Goal: Information Seeking & Learning: Learn about a topic

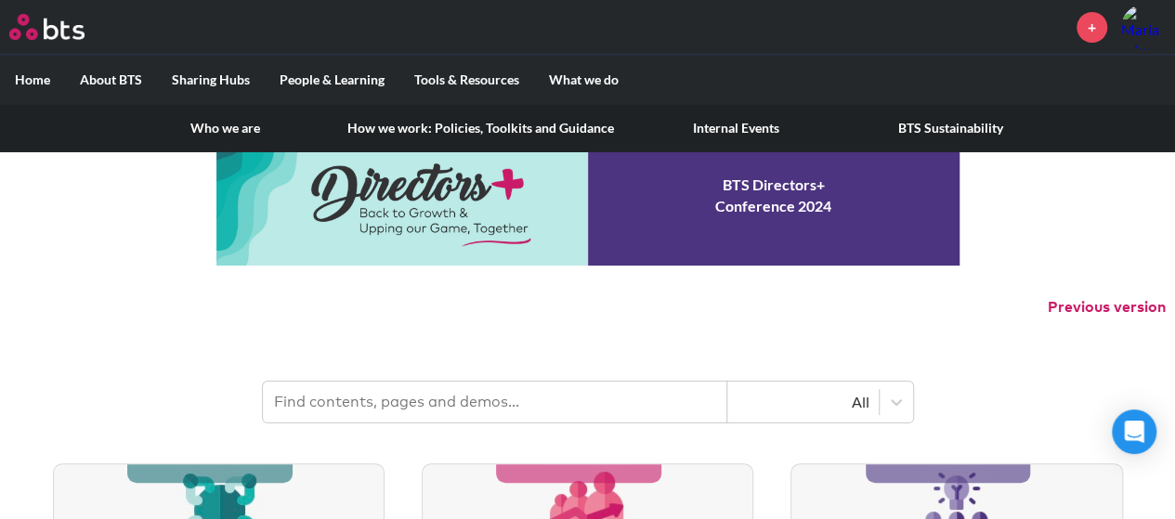
click at [117, 79] on label "About BTS" at bounding box center [111, 80] width 92 height 48
click at [0, 0] on input "About BTS" at bounding box center [0, 0] width 0 height 0
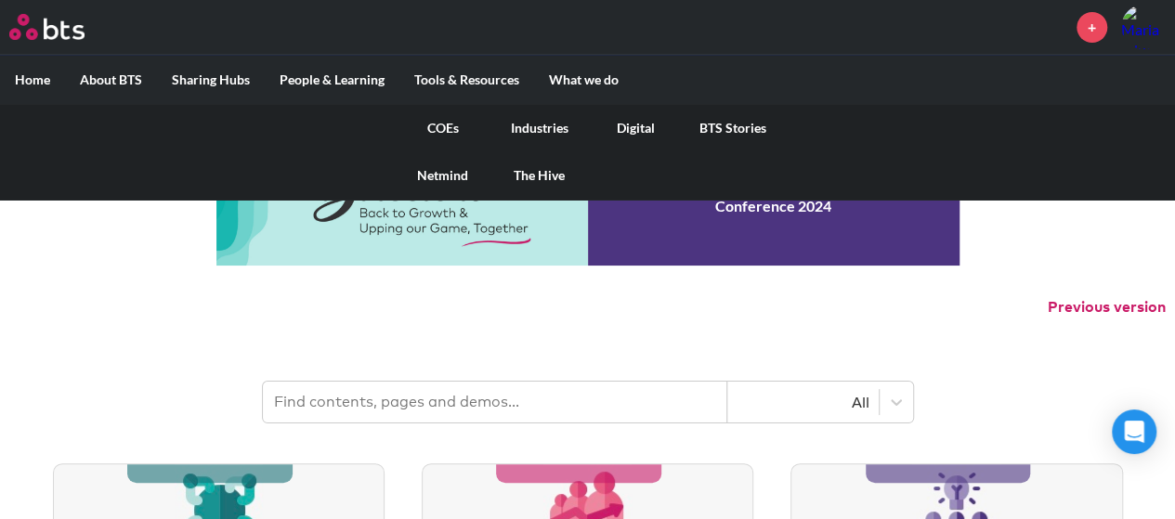
click at [435, 128] on link "COEs" at bounding box center [443, 128] width 97 height 48
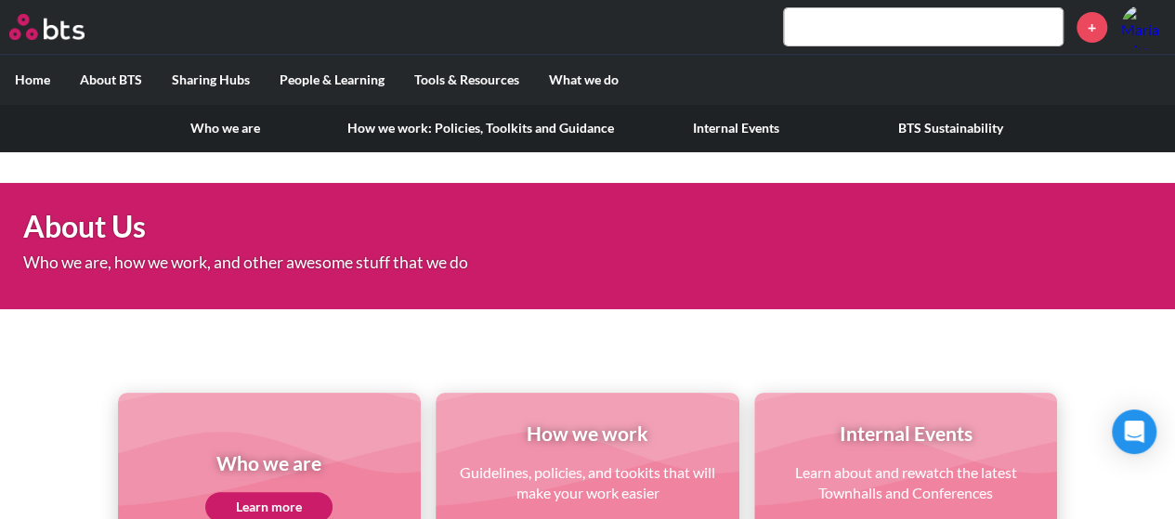
click at [379, 133] on link "How we work: Policies, Toolkits and Guidance" at bounding box center [480, 128] width 296 height 48
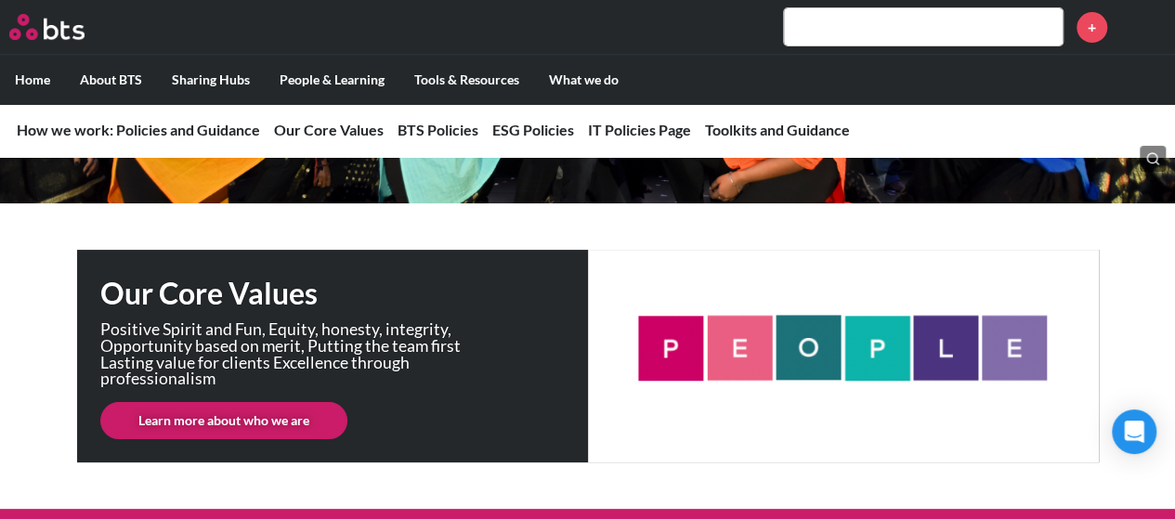
scroll to position [279, 0]
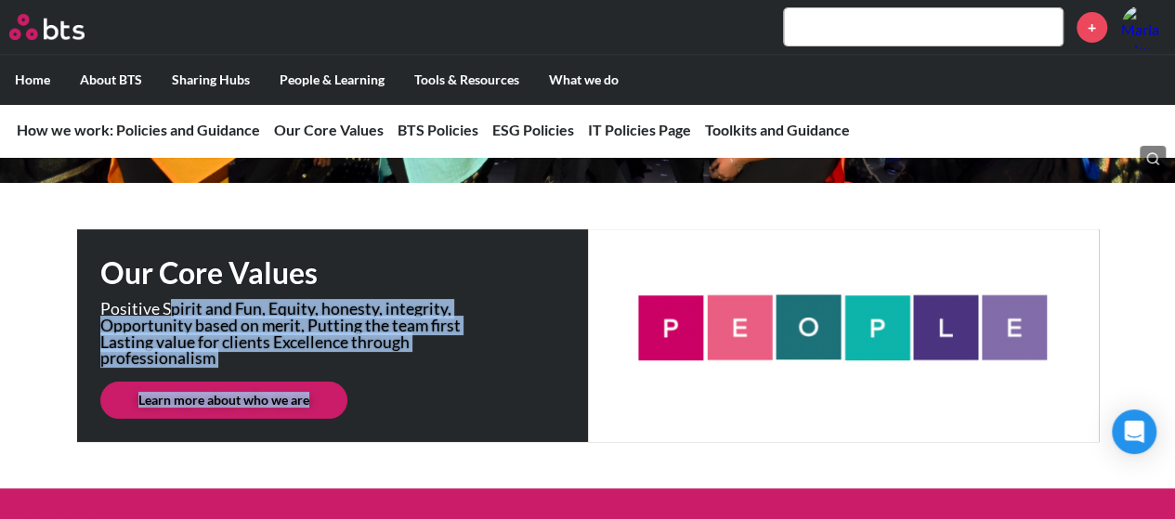
drag, startPoint x: 166, startPoint y: 300, endPoint x: 318, endPoint y: 377, distance: 169.9
click at [337, 374] on div "Our Core Values Positive Spirit and Fun, Equity, honesty, integrity, Opportunit…" at bounding box center [587, 335] width 1021 height 213
click at [291, 393] on link "Learn more about who we are" at bounding box center [223, 400] width 247 height 37
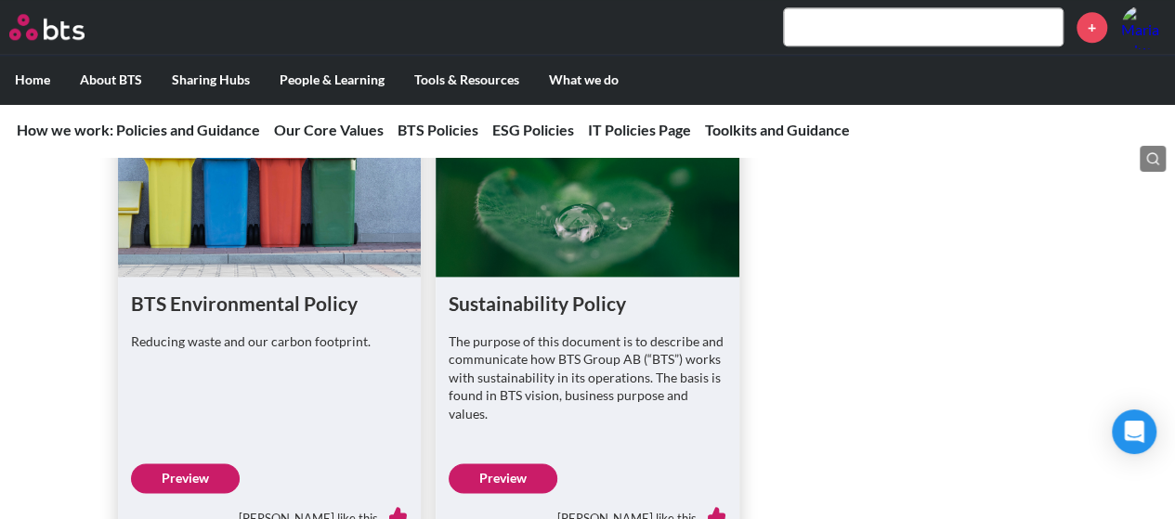
scroll to position [1300, 0]
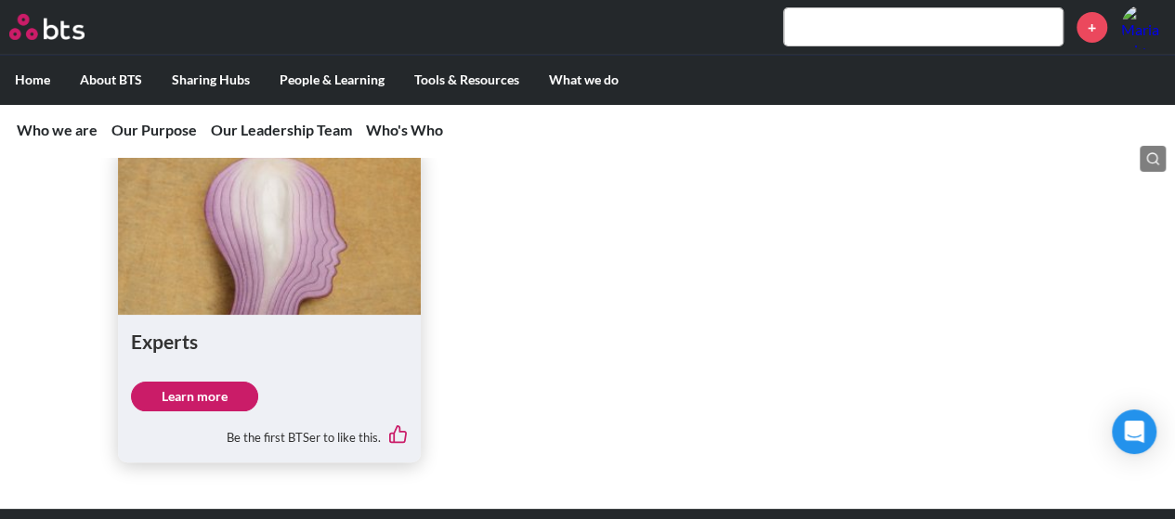
scroll to position [3250, 0]
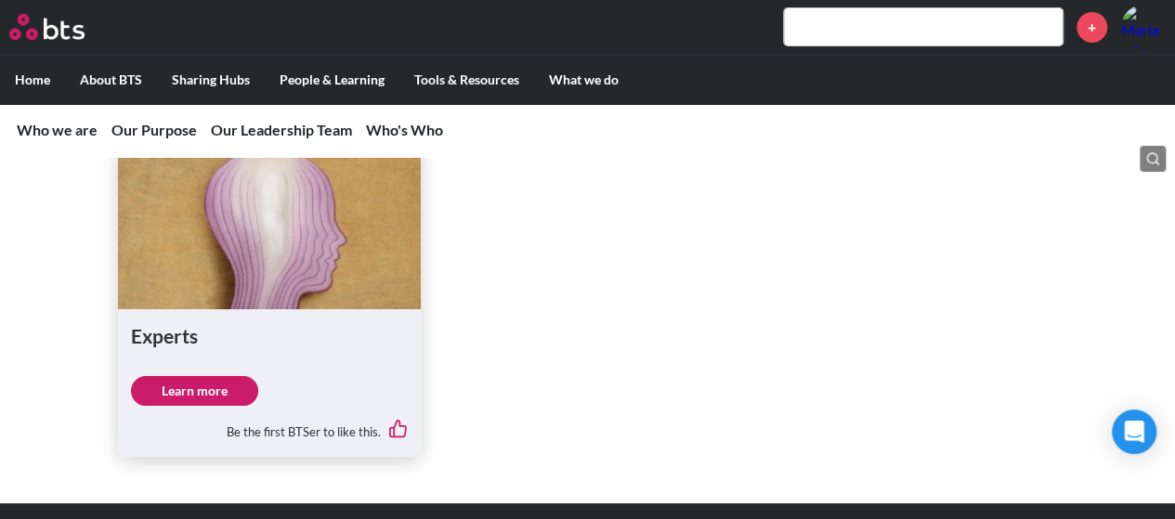
click at [247, 392] on link "Learn more" at bounding box center [194, 391] width 127 height 30
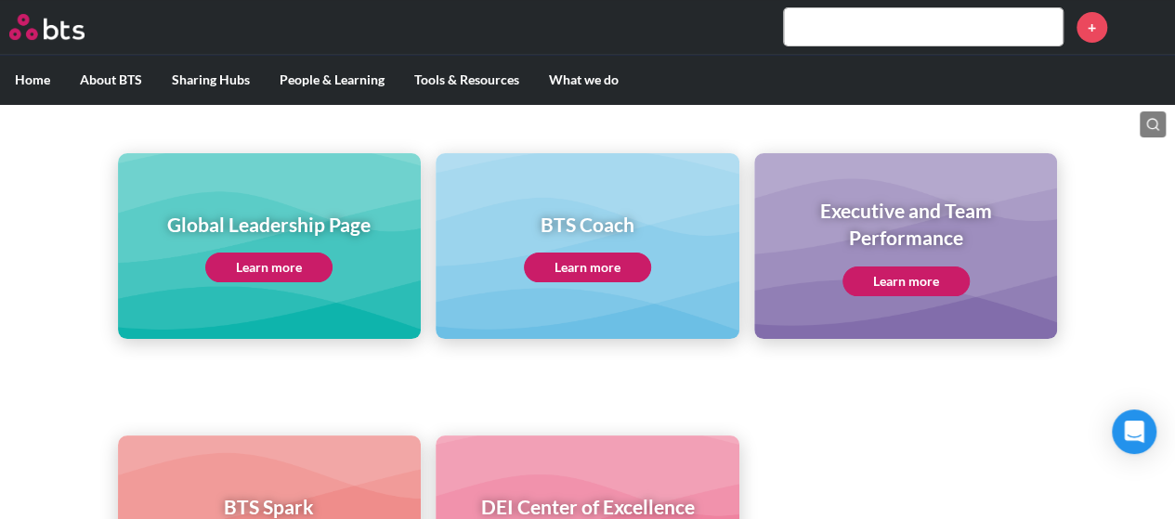
scroll to position [279, 0]
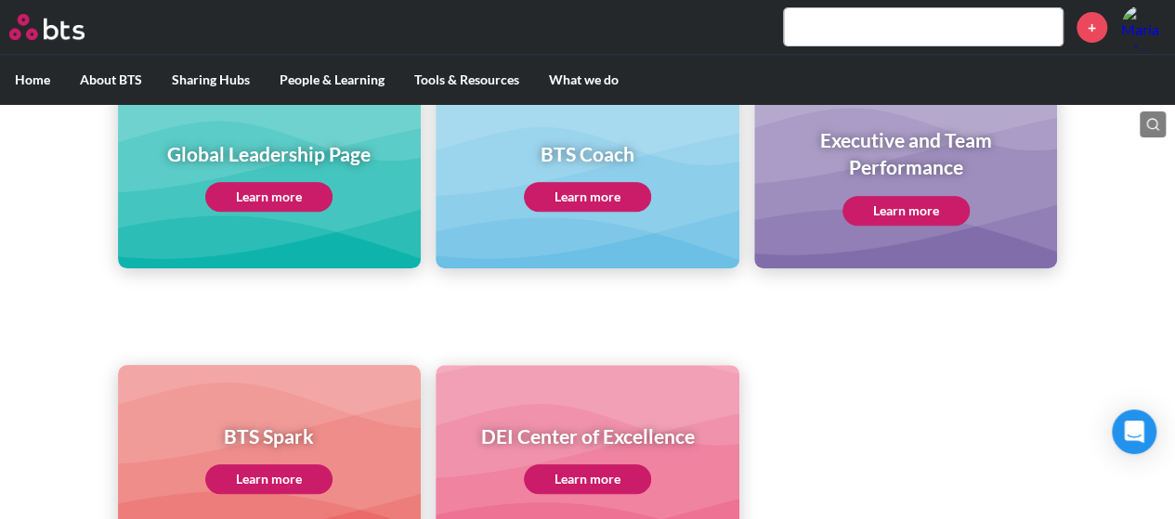
click at [286, 189] on link "Learn more" at bounding box center [268, 197] width 127 height 30
click at [901, 209] on link "Learn more" at bounding box center [905, 211] width 127 height 30
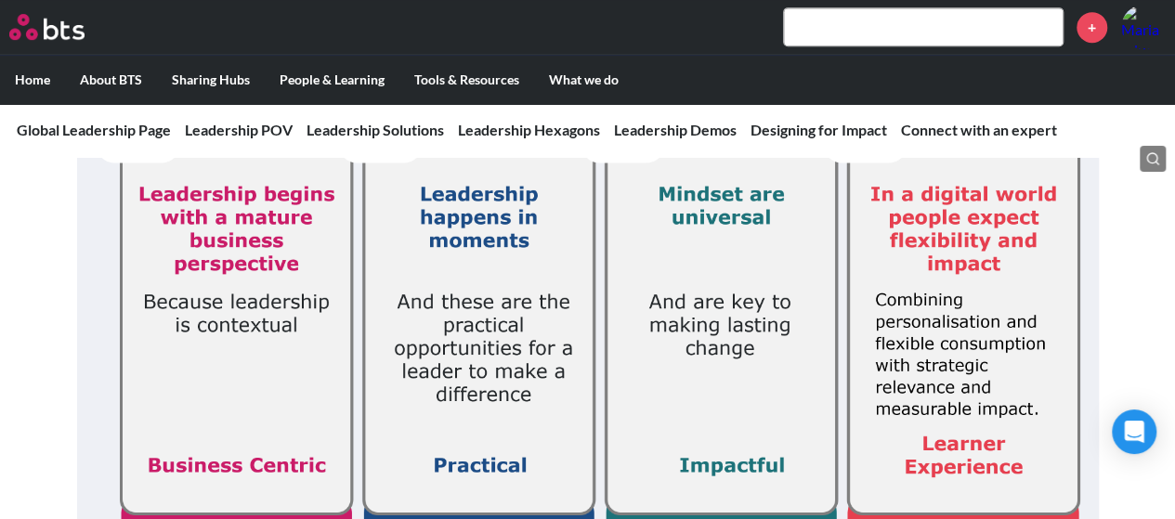
scroll to position [279, 0]
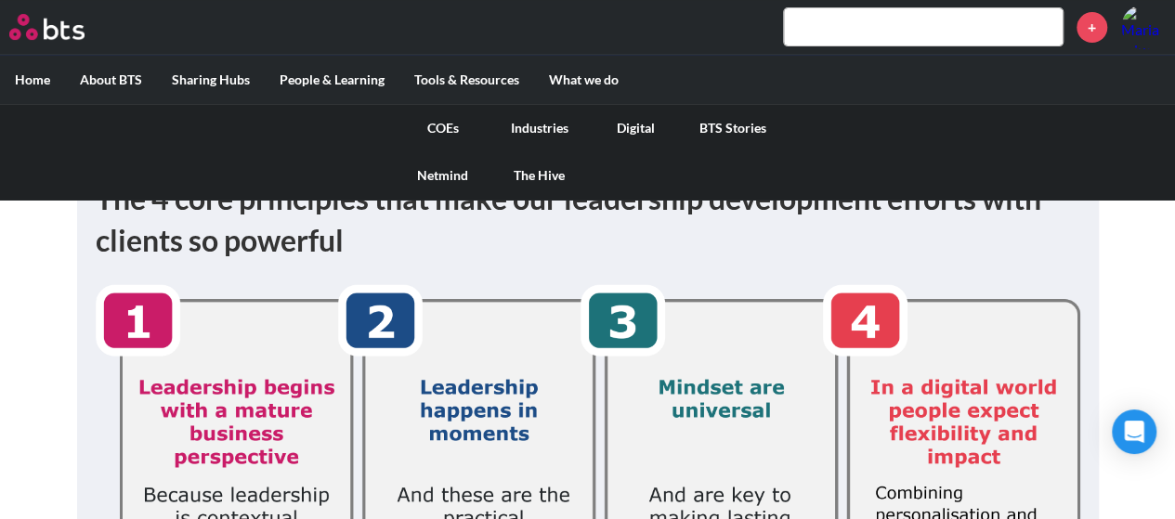
click at [438, 121] on link "COEs" at bounding box center [443, 128] width 97 height 48
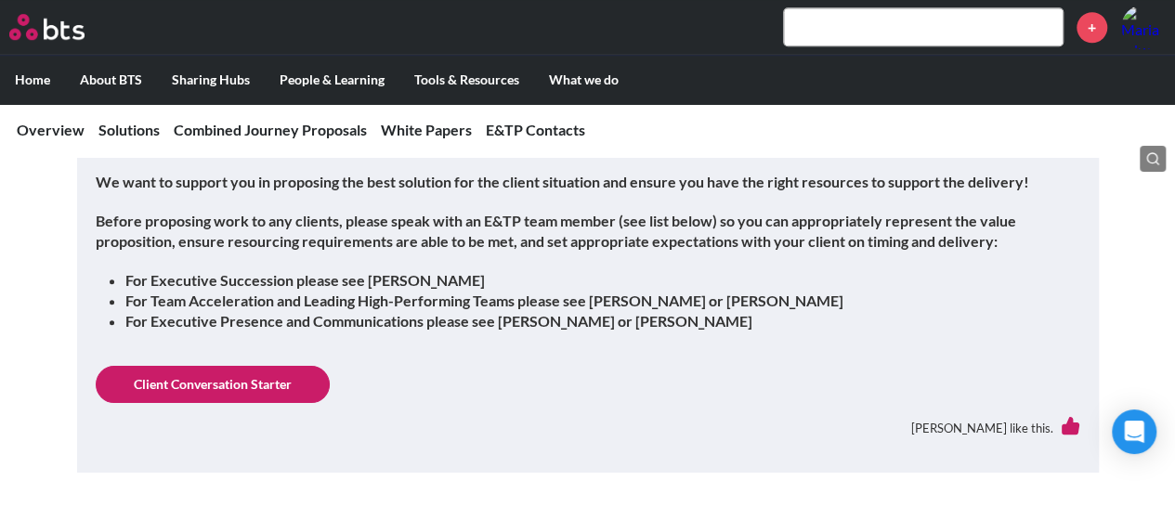
scroll to position [743, 0]
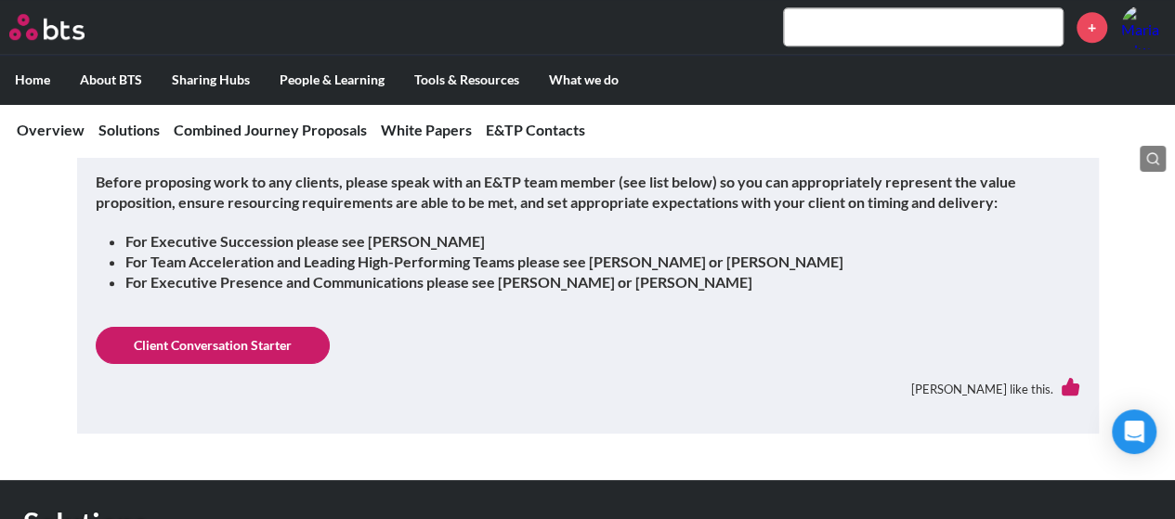
click at [118, 346] on link "Client Conversation Starter" at bounding box center [213, 345] width 234 height 37
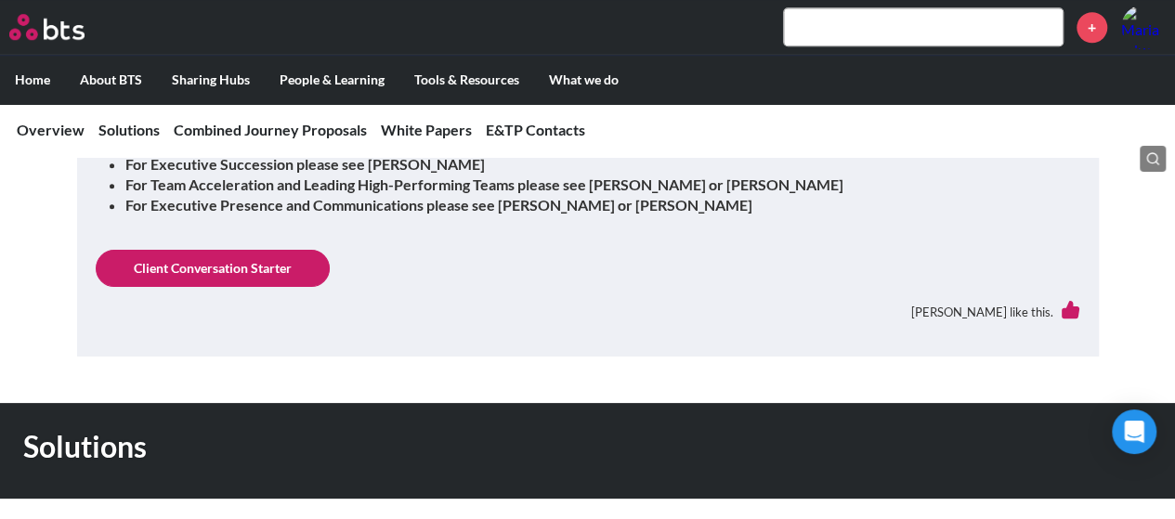
scroll to position [836, 0]
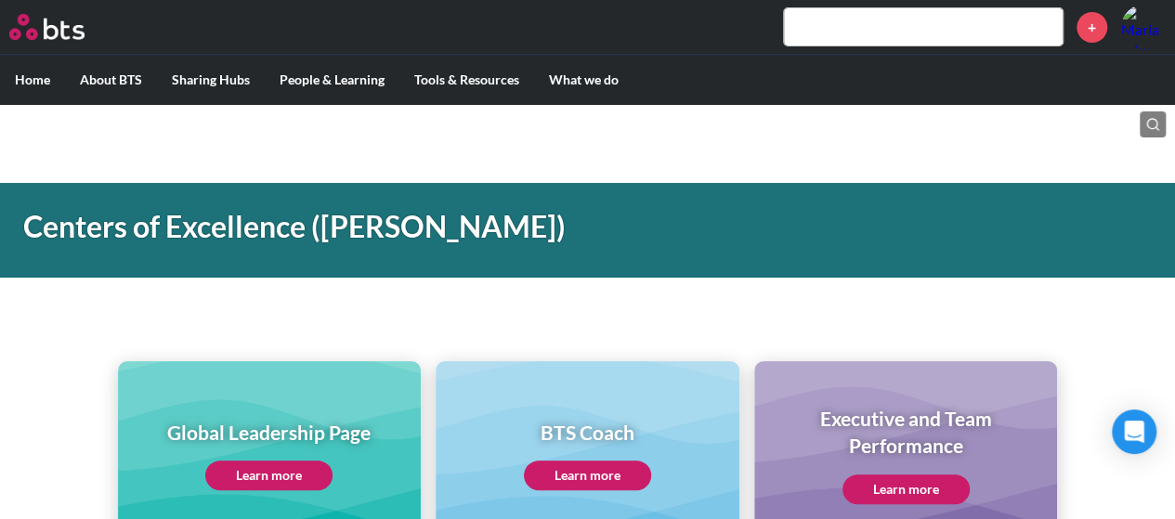
click at [46, 395] on div "Global Leadership Page Learn more BTS Coach Learn more Executive and Team Perfo…" at bounding box center [587, 420] width 1175 height 253
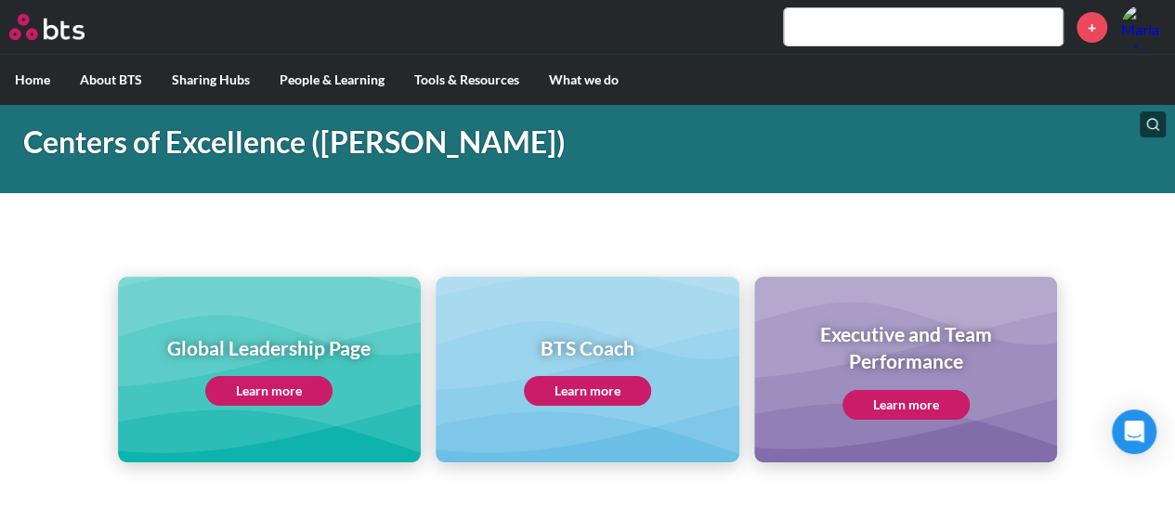
scroll to position [186, 0]
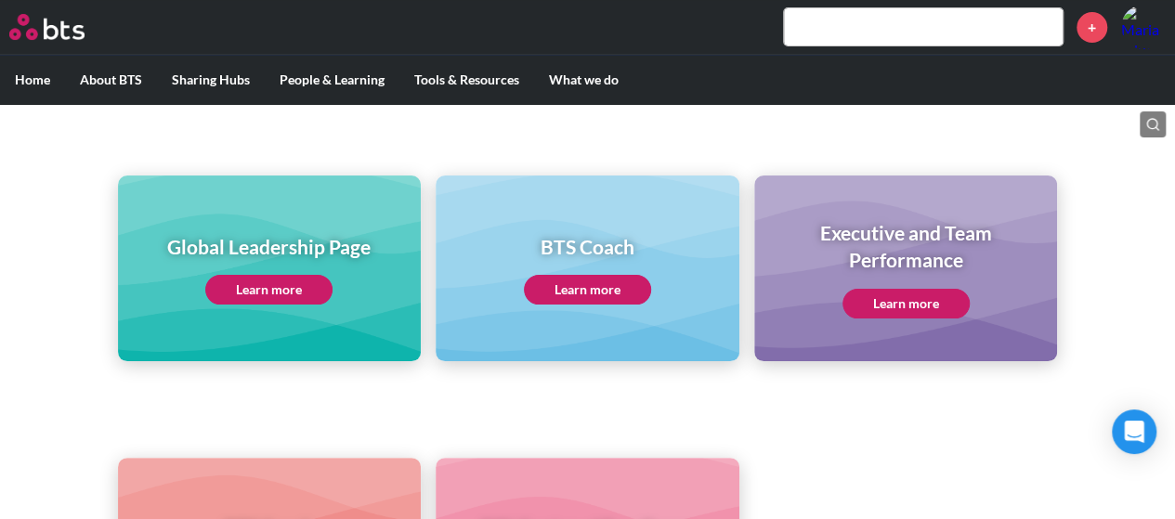
click at [586, 280] on link "Learn more" at bounding box center [587, 290] width 127 height 30
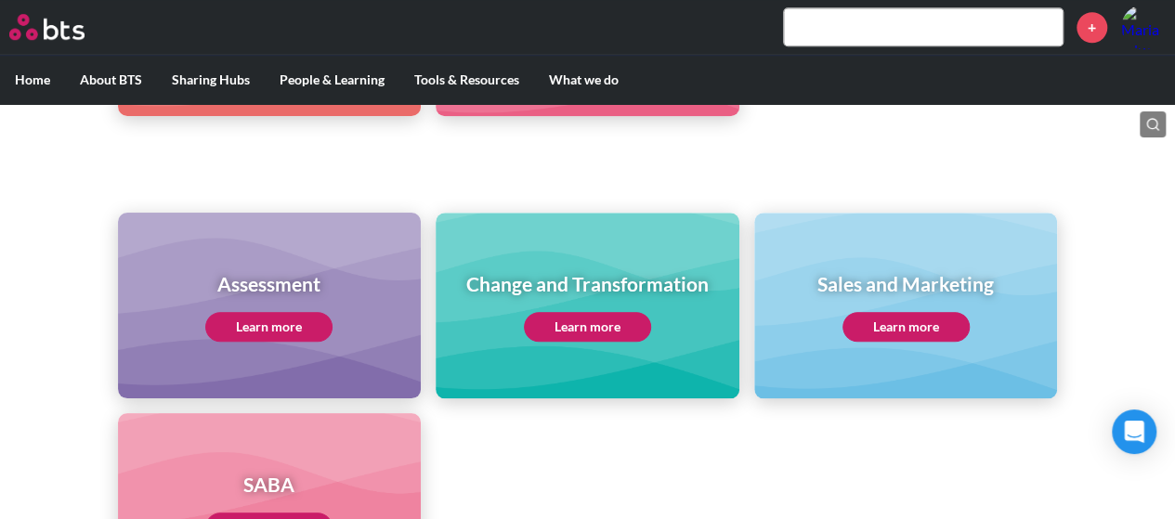
scroll to position [743, 0]
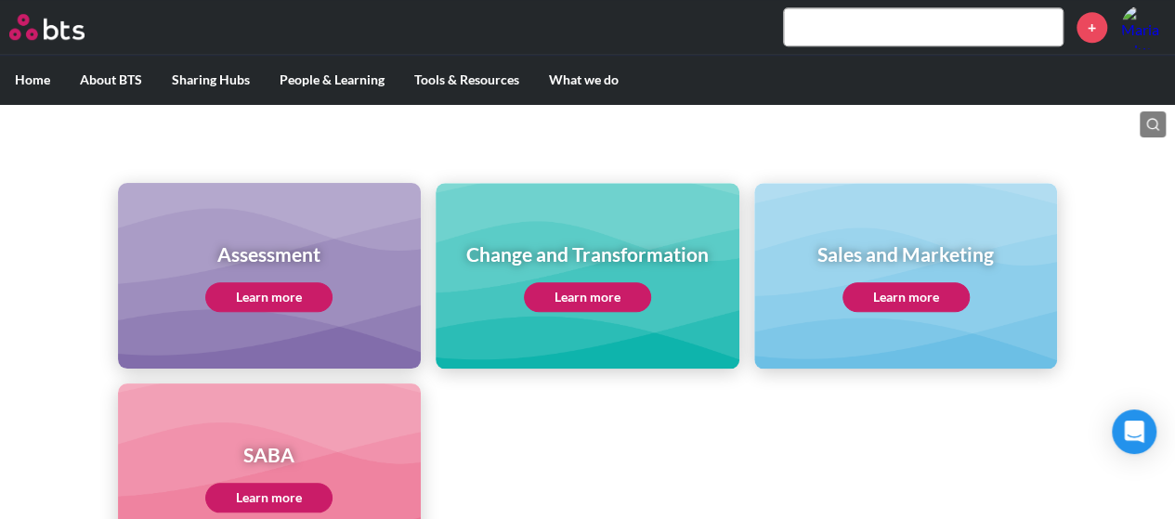
click at [295, 284] on link "Learn more" at bounding box center [268, 297] width 127 height 30
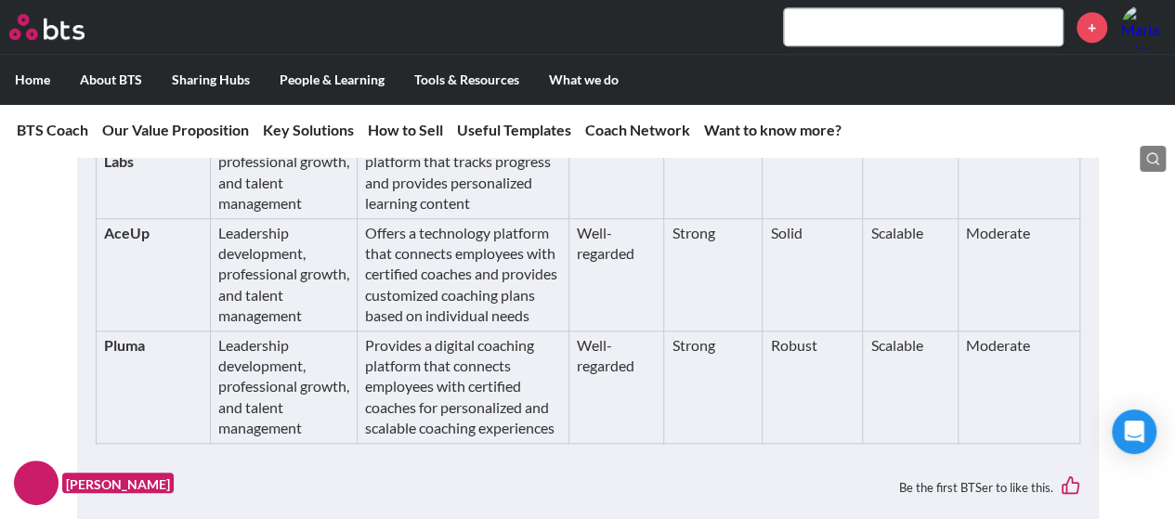
scroll to position [7656, 0]
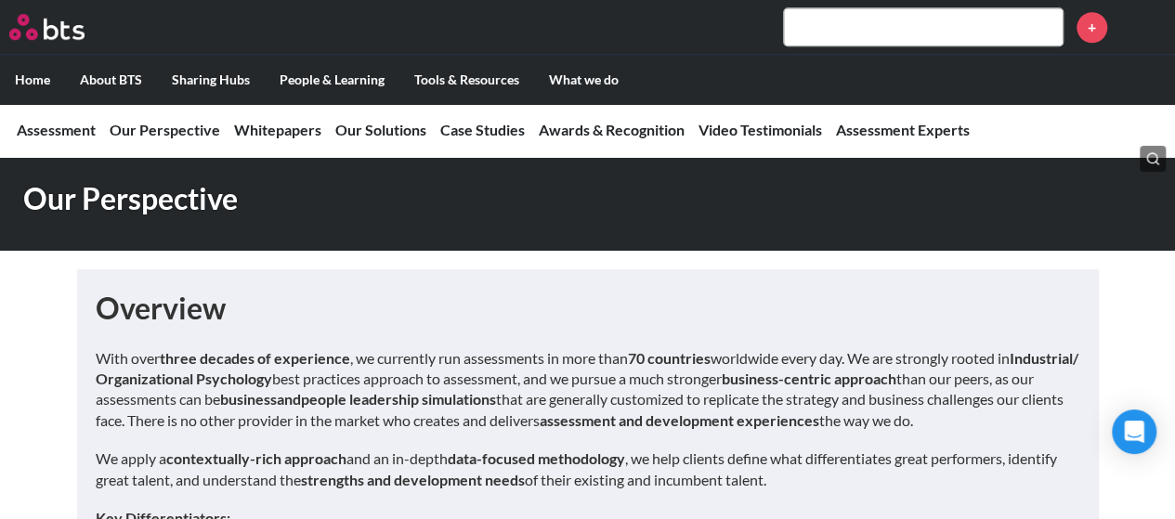
scroll to position [836, 0]
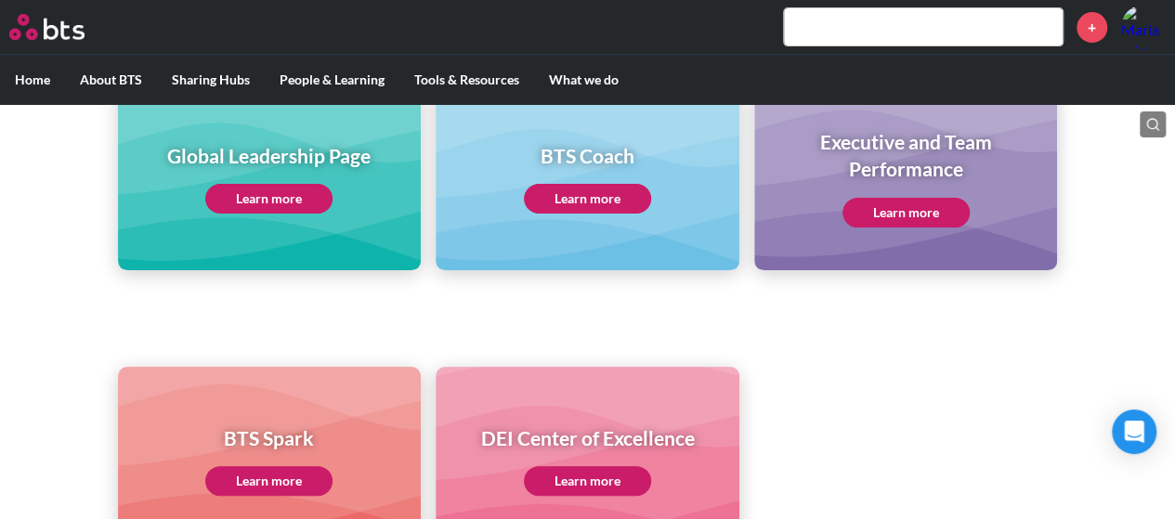
scroll to position [279, 0]
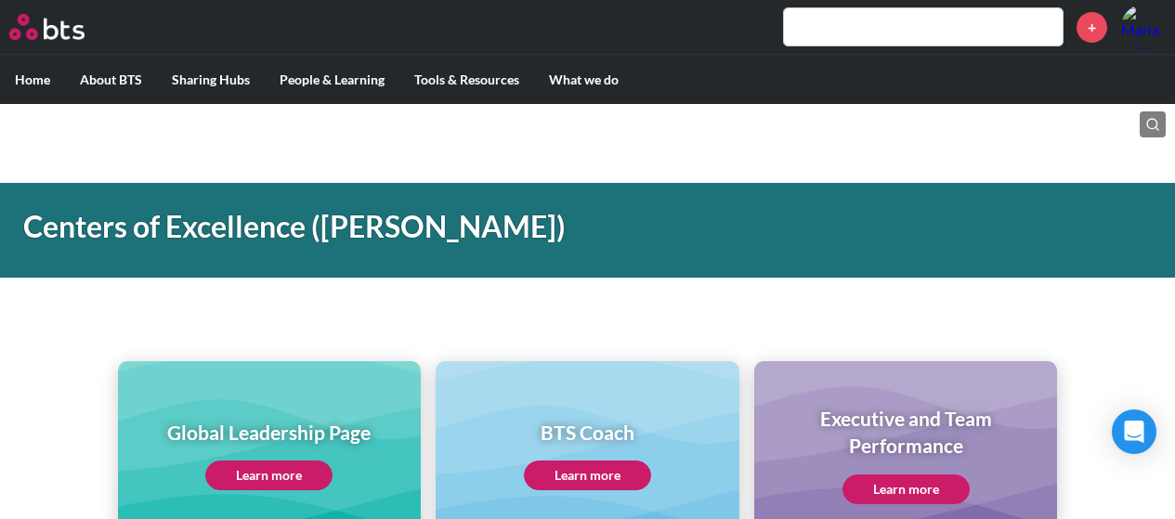
scroll to position [743, 0]
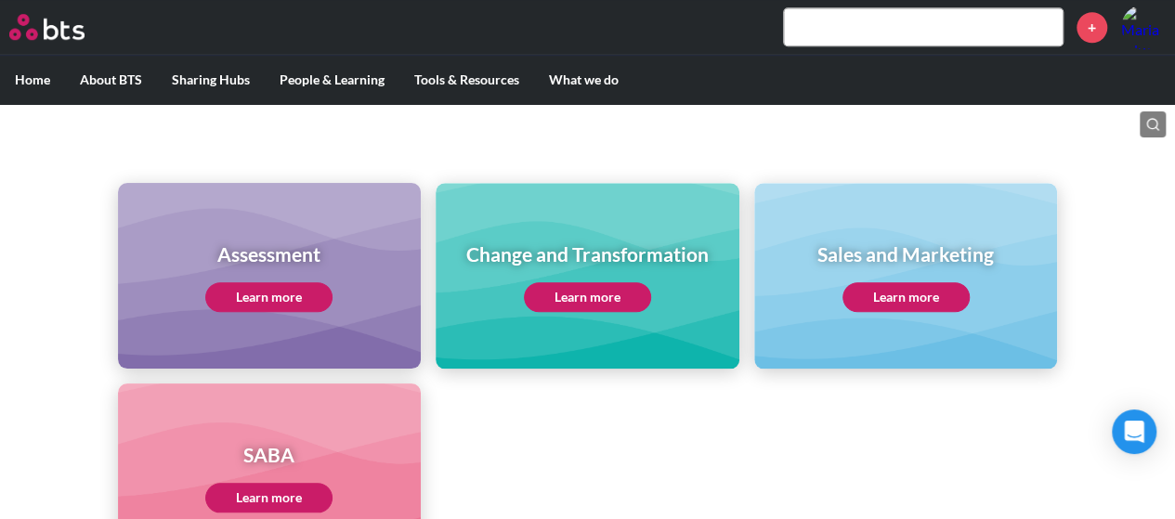
click at [906, 299] on link "Learn more" at bounding box center [905, 297] width 127 height 30
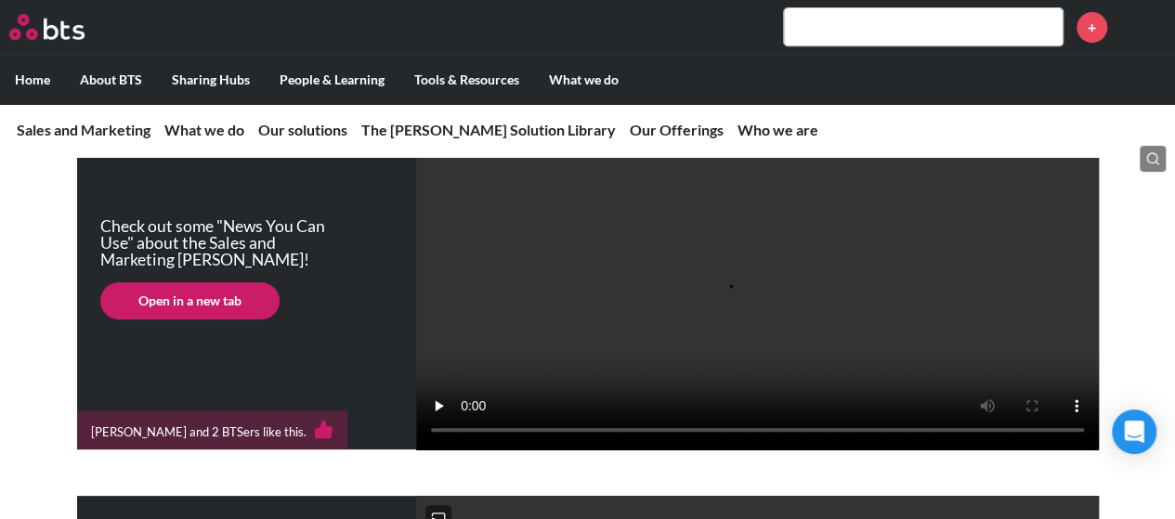
scroll to position [371, 0]
